Goal: Task Accomplishment & Management: Manage account settings

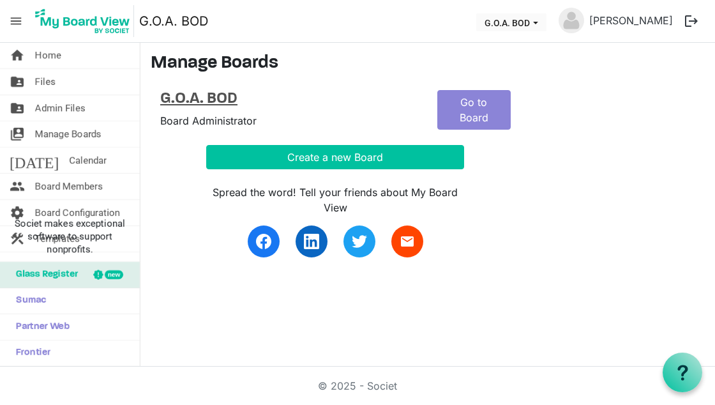
click at [184, 95] on h4 "G.O.A. BOD" at bounding box center [289, 99] width 258 height 19
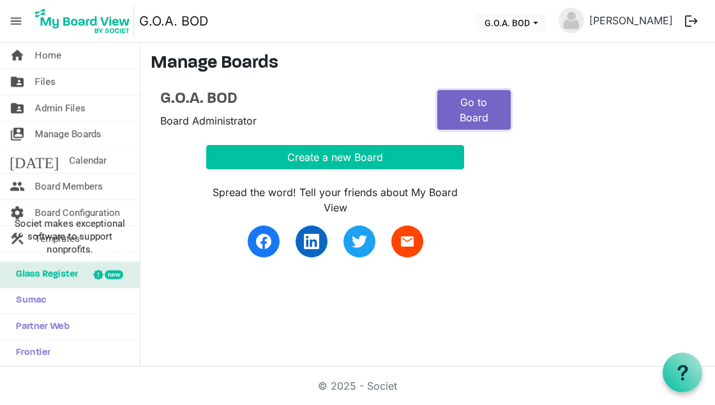
click at [465, 105] on link "Go to Board" at bounding box center [473, 110] width 73 height 40
click at [478, 116] on link "Go to Board" at bounding box center [473, 110] width 73 height 40
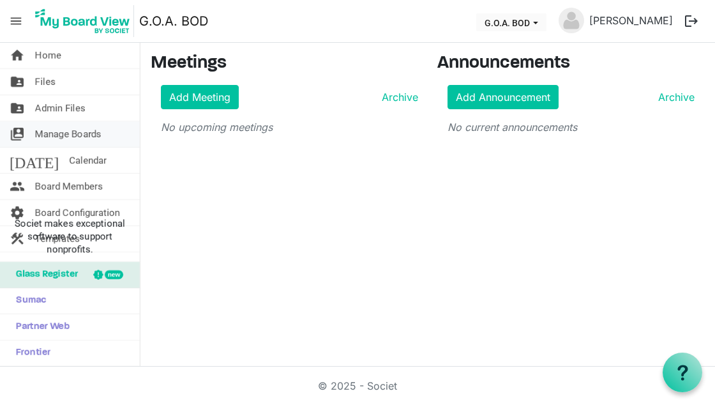
click at [84, 132] on span "Manage Boards" at bounding box center [68, 134] width 66 height 26
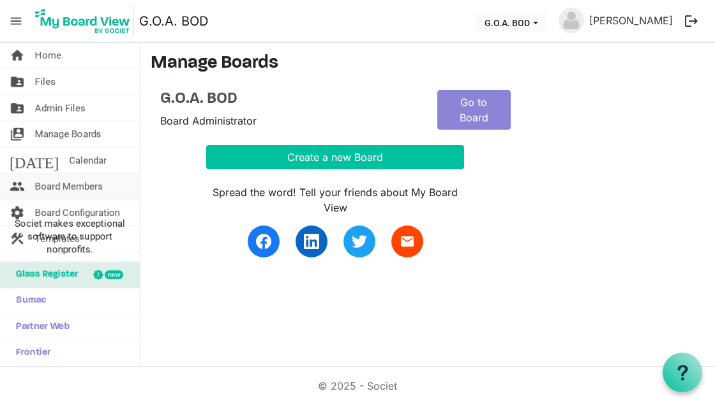
click at [59, 185] on span "Board Members" at bounding box center [69, 187] width 68 height 26
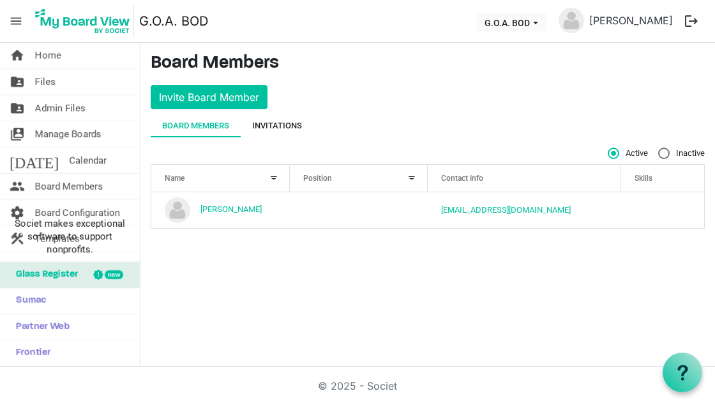
click at [298, 128] on div "Invitations" at bounding box center [277, 125] width 50 height 13
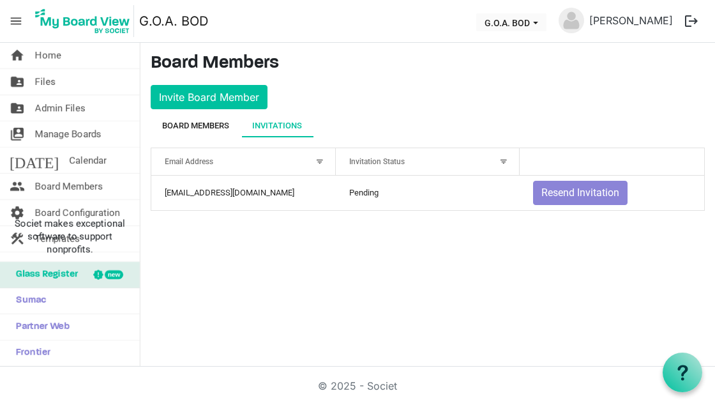
click at [204, 126] on div "Board Members" at bounding box center [195, 125] width 67 height 13
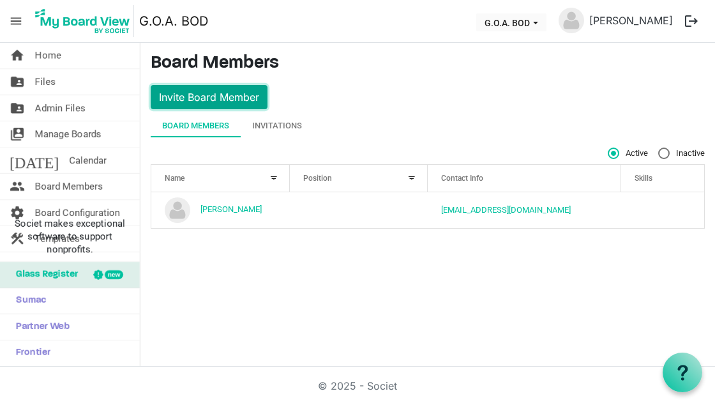
click at [220, 94] on button "Invite Board Member" at bounding box center [209, 97] width 117 height 24
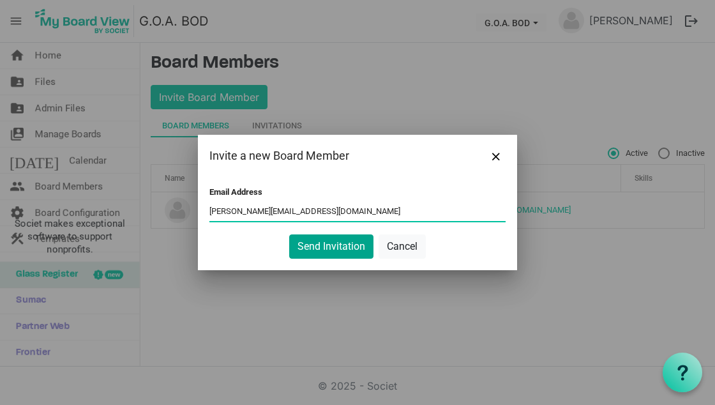
type input "daniella@goatoronto.com"
click at [307, 239] on button "Send Invitation" at bounding box center [331, 246] width 84 height 24
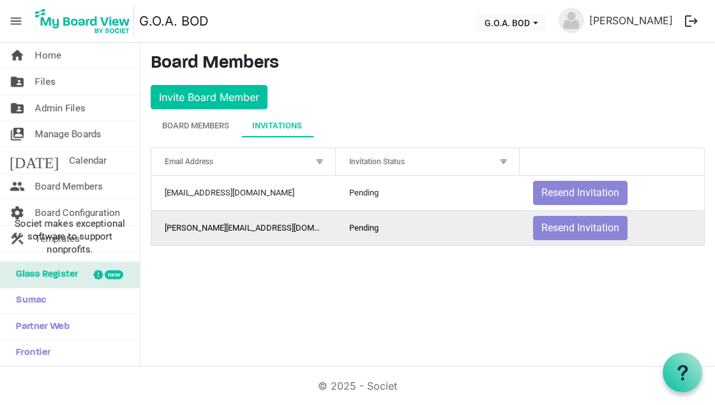
click at [402, 231] on td "Pending" at bounding box center [428, 227] width 185 height 35
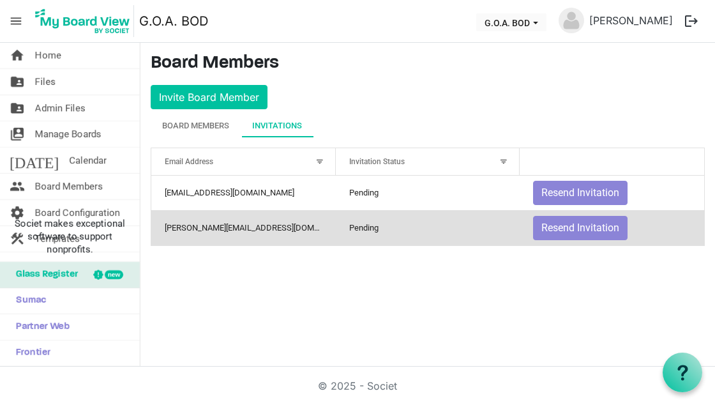
drag, startPoint x: 400, startPoint y: 228, endPoint x: 360, endPoint y: 235, distance: 40.8
click at [360, 235] on td "Pending" at bounding box center [428, 227] width 185 height 35
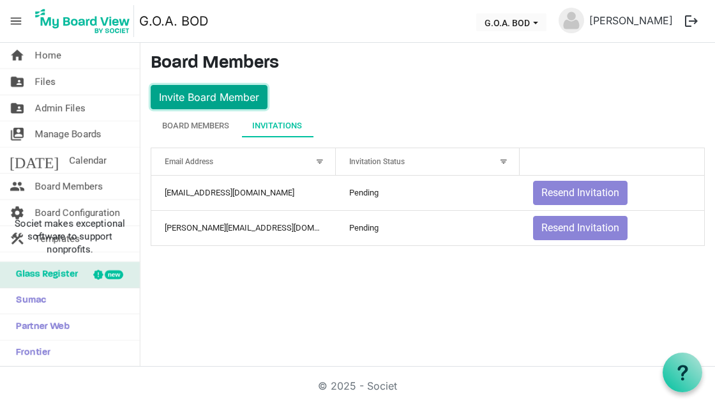
click at [204, 99] on button "Invite Board Member" at bounding box center [209, 97] width 117 height 24
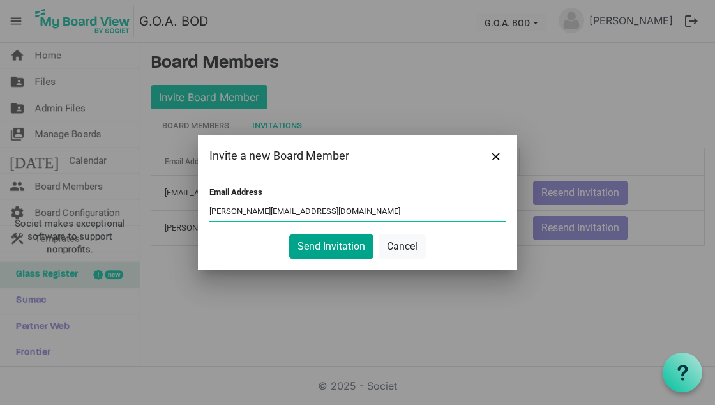
type input "daniela@goatoronto.com"
click at [306, 247] on button "Send Invitation" at bounding box center [331, 246] width 84 height 24
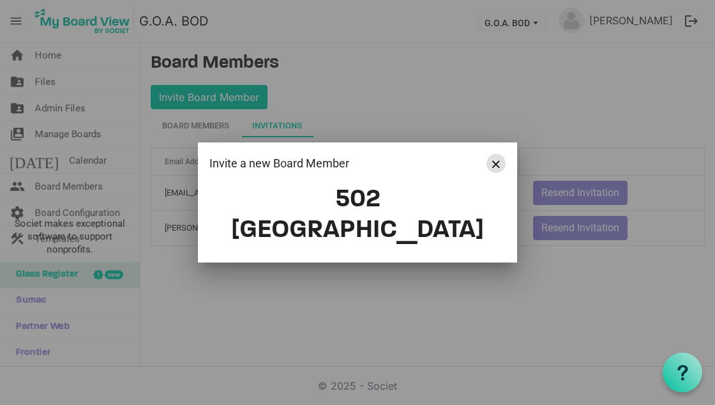
click at [501, 173] on button "Close" at bounding box center [496, 163] width 19 height 19
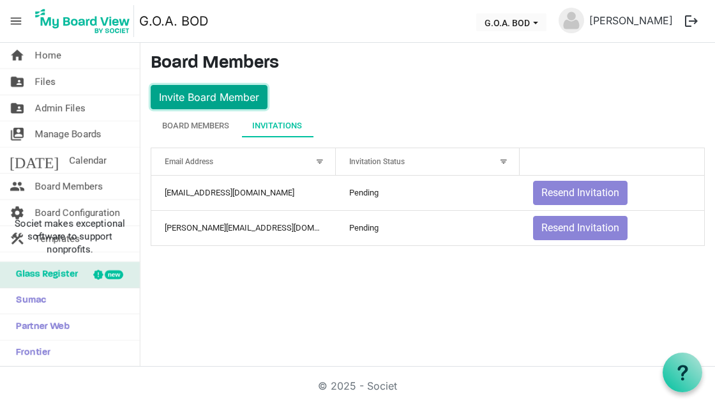
click at [238, 100] on button "Invite Board Member" at bounding box center [209, 97] width 117 height 24
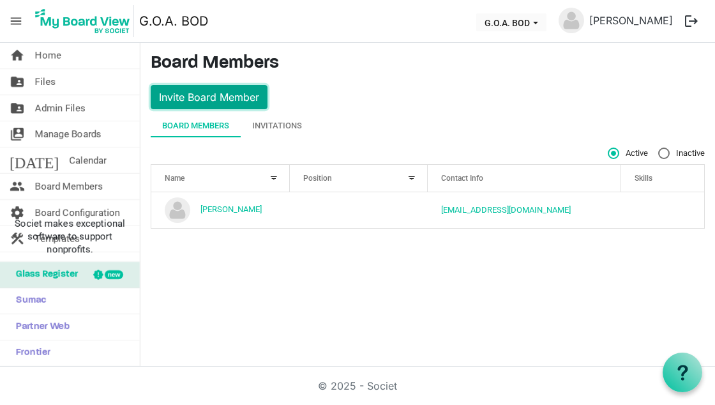
click at [240, 100] on button "Invite Board Member" at bounding box center [209, 97] width 117 height 24
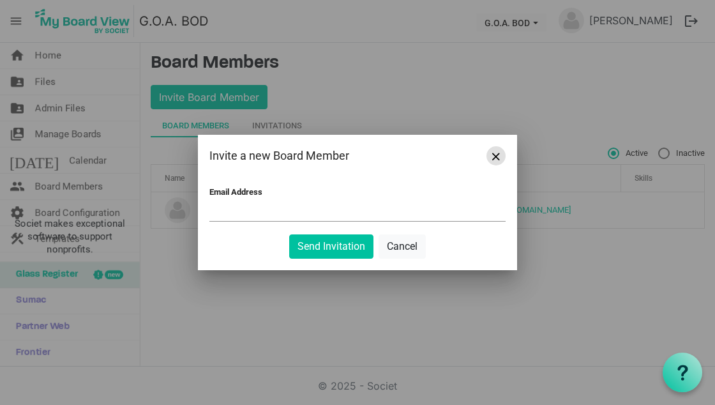
click at [498, 159] on span "Close" at bounding box center [496, 157] width 8 height 8
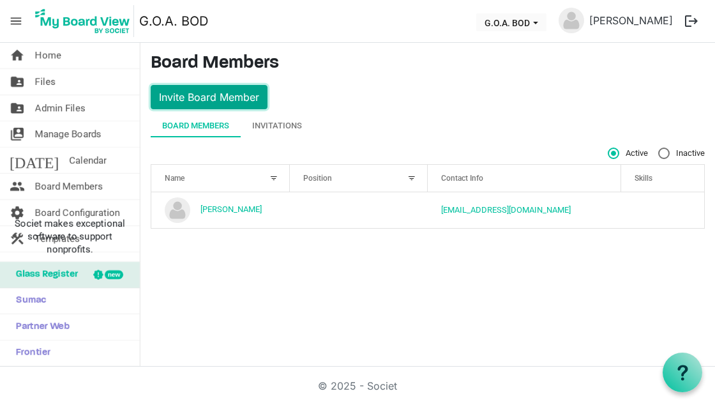
click at [239, 89] on button "Invite Board Member" at bounding box center [209, 97] width 117 height 24
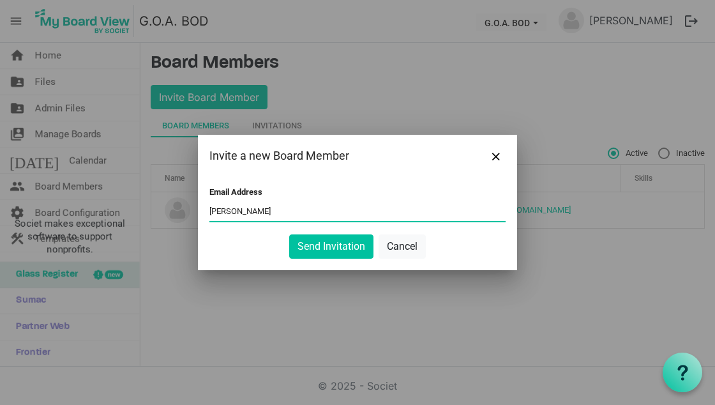
type input "daniela@goatoronto.com"
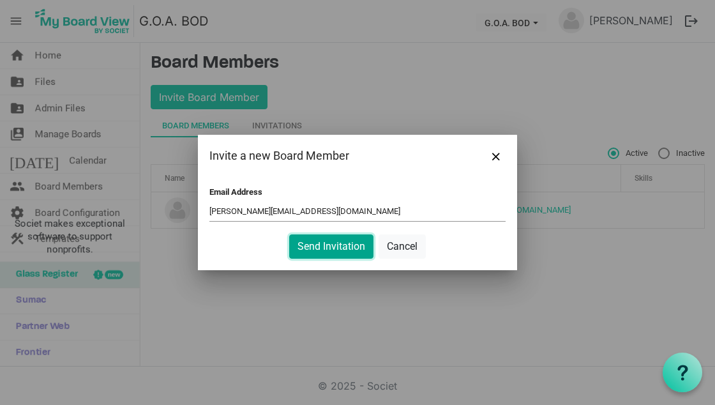
click at [360, 243] on button "Send Invitation" at bounding box center [331, 246] width 84 height 24
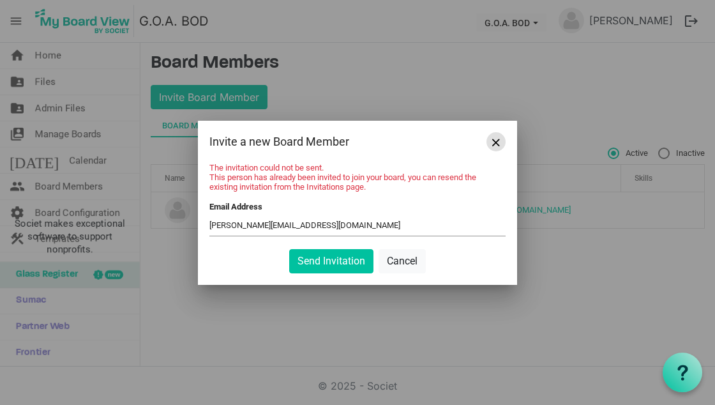
click at [496, 147] on button "Close" at bounding box center [496, 141] width 19 height 19
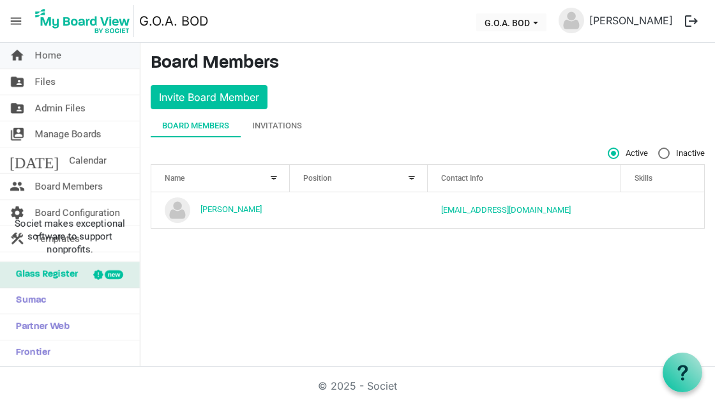
click at [82, 62] on link "home Home" at bounding box center [70, 56] width 140 height 26
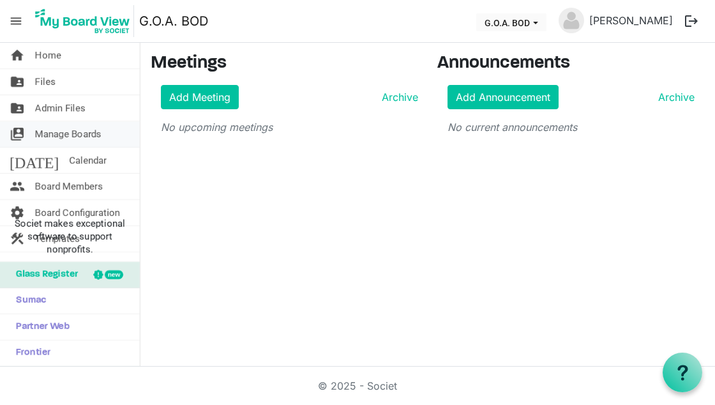
click at [52, 136] on span "Manage Boards" at bounding box center [68, 134] width 66 height 26
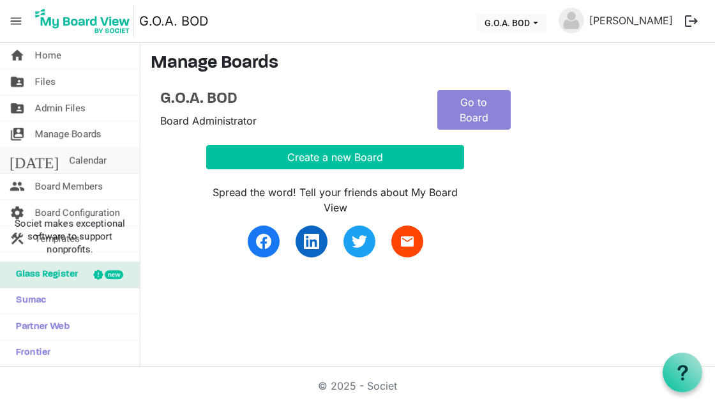
click at [69, 165] on span "Calendar" at bounding box center [88, 161] width 38 height 26
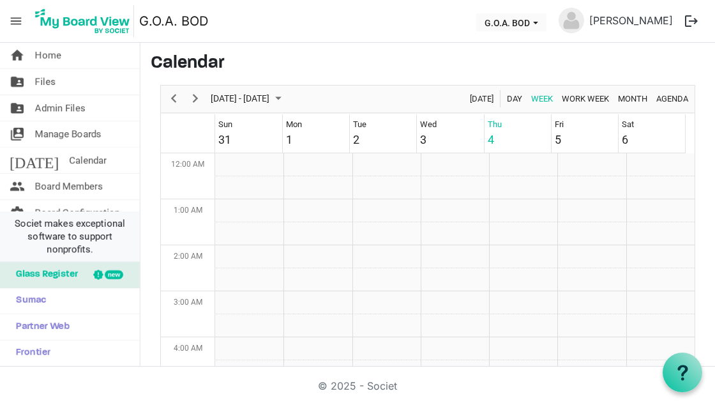
scroll to position [414, 0]
click at [43, 226] on span "Societ makes exceptional software to support nonprofits." at bounding box center [70, 236] width 128 height 38
click at [49, 209] on span "Board Configuration" at bounding box center [77, 213] width 85 height 26
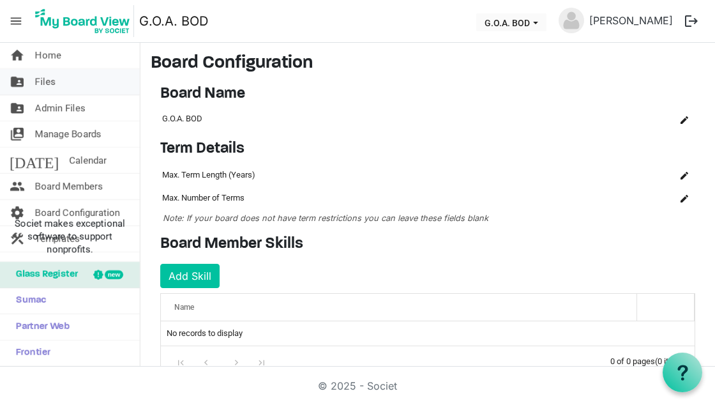
click at [63, 85] on link "folder_shared Files" at bounding box center [70, 82] width 140 height 26
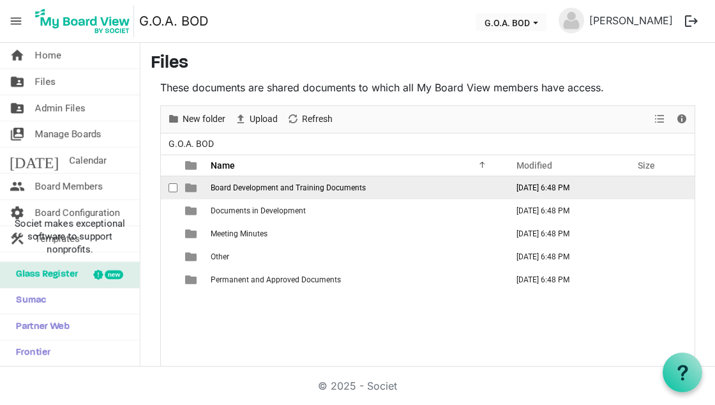
click at [223, 183] on span "Board Development and Training Documents" at bounding box center [288, 187] width 155 height 9
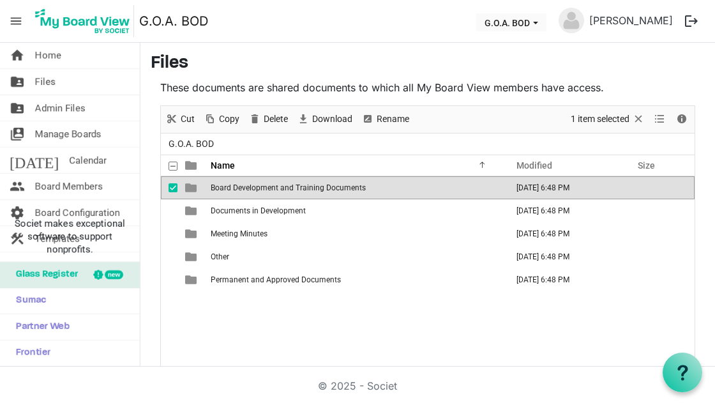
click at [223, 183] on span "Board Development and Training Documents" at bounding box center [288, 187] width 155 height 9
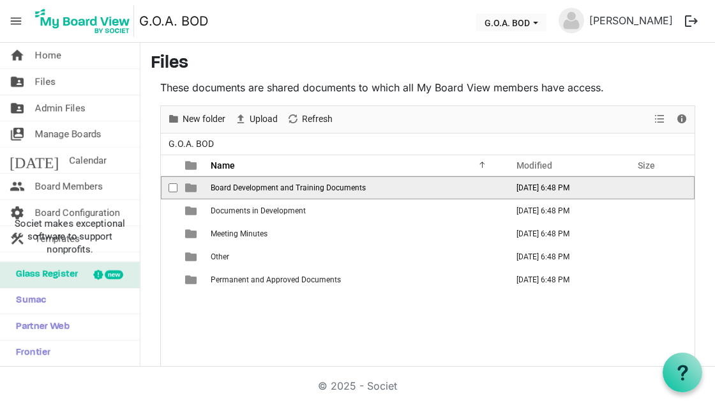
click at [223, 183] on span "Board Development and Training Documents" at bounding box center [288, 187] width 155 height 9
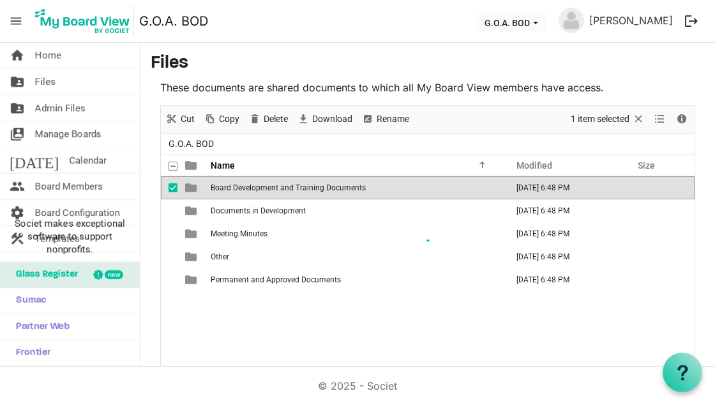
scroll to position [25, 0]
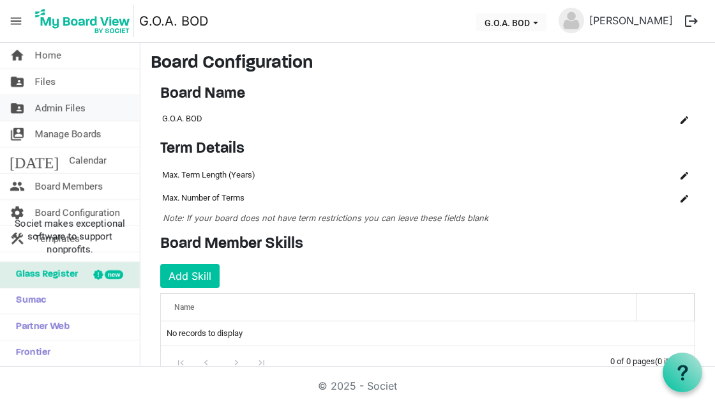
click at [65, 114] on span "Admin Files" at bounding box center [60, 108] width 50 height 26
click at [581, 28] on img at bounding box center [572, 21] width 26 height 26
click at [544, 27] on button "G.O.A. BOD" at bounding box center [511, 22] width 70 height 18
click at [542, 25] on span "G.O.A. BOD dropdownbutton" at bounding box center [535, 22] width 11 height 5
click at [109, 22] on img at bounding box center [82, 21] width 103 height 32
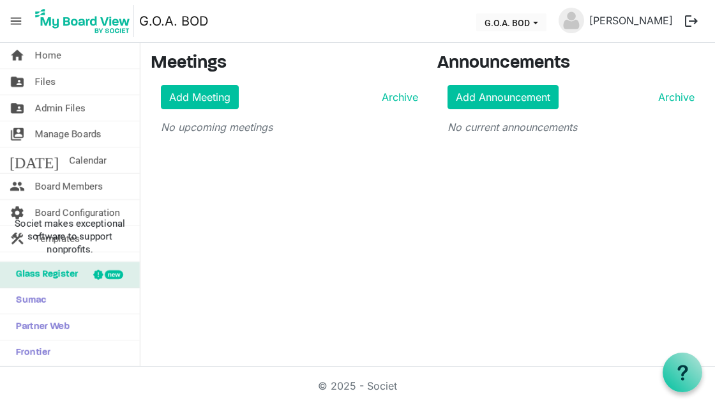
click at [34, 24] on img at bounding box center [82, 21] width 103 height 32
click at [12, 29] on span "menu" at bounding box center [16, 21] width 24 height 24
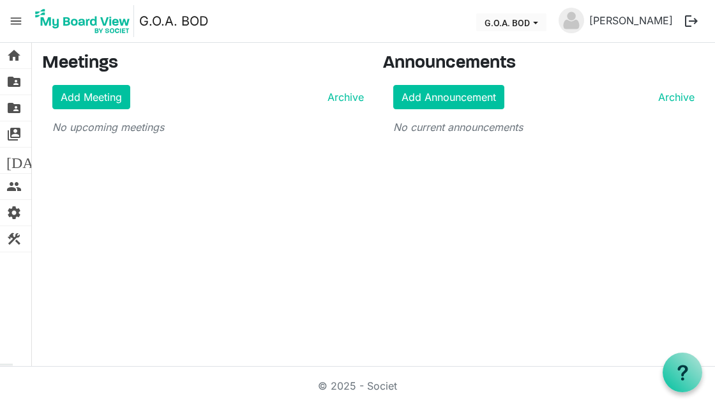
click at [13, 28] on span "menu" at bounding box center [16, 21] width 24 height 24
